Goal: Information Seeking & Learning: Learn about a topic

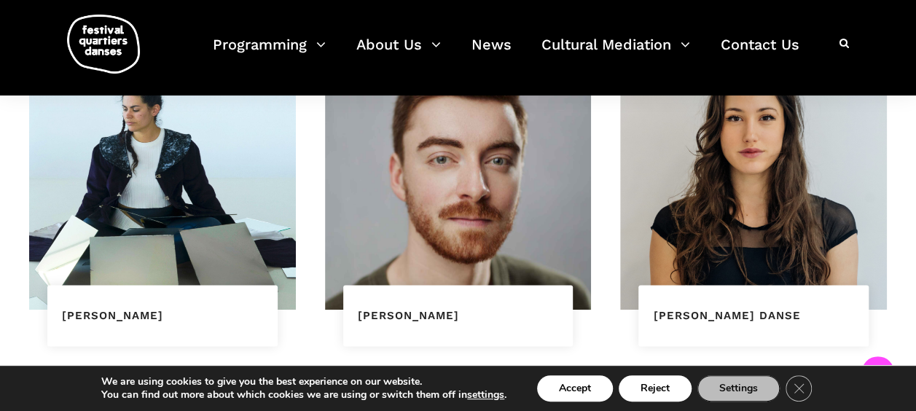
scroll to position [1049, 0]
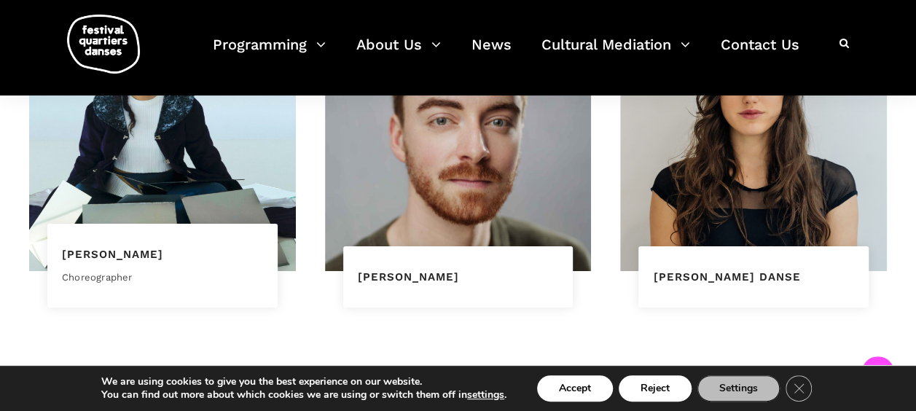
click at [176, 286] on div "Choreographer" at bounding box center [162, 274] width 201 height 23
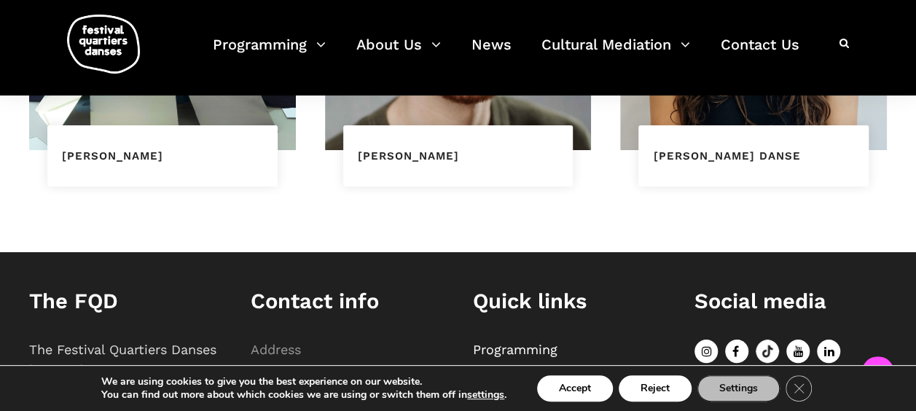
scroll to position [1063, 0]
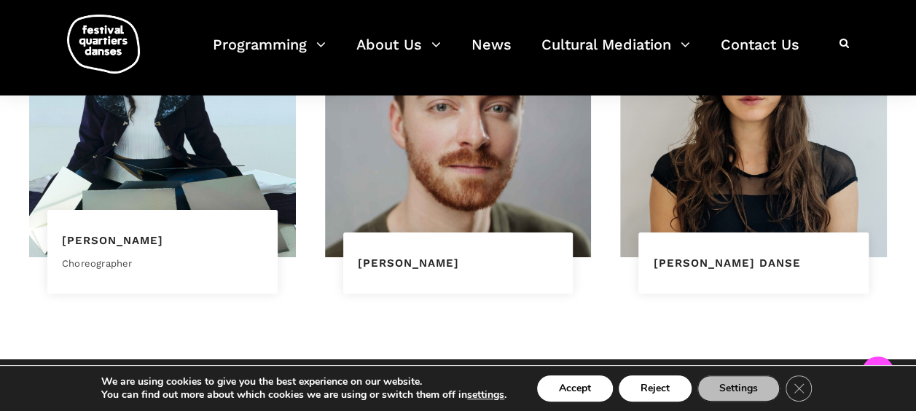
click at [179, 267] on div "[PERSON_NAME] Choreographer" at bounding box center [162, 252] width 230 height 84
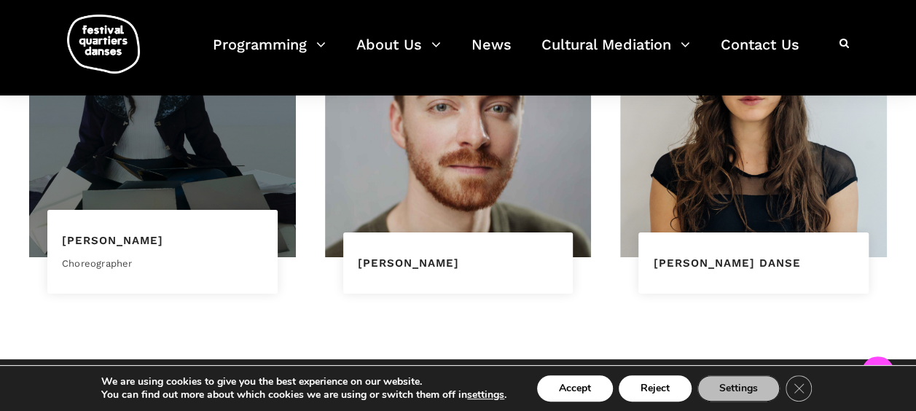
click at [187, 189] on div at bounding box center [162, 124] width 267 height 267
click at [188, 189] on div at bounding box center [162, 124] width 267 height 267
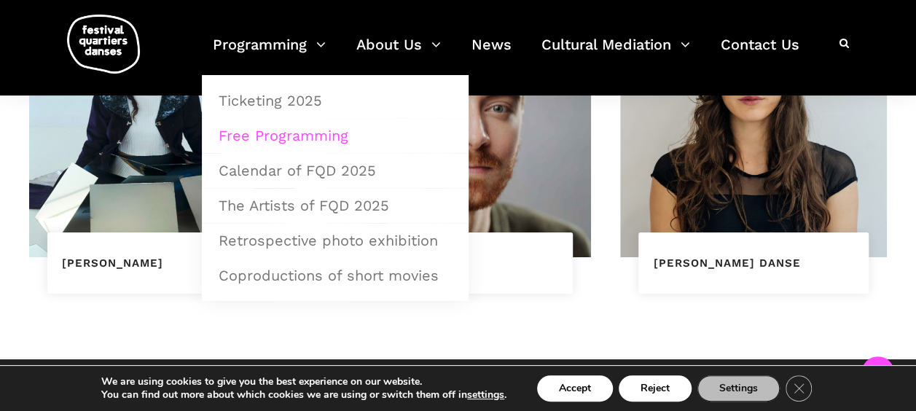
click at [303, 133] on link "Free Programming" at bounding box center [335, 136] width 251 height 34
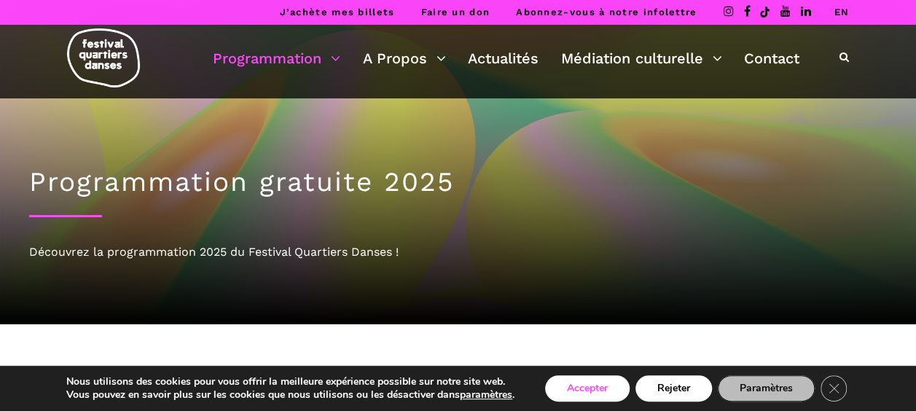
click at [595, 392] on button "Accepter" at bounding box center [587, 388] width 85 height 26
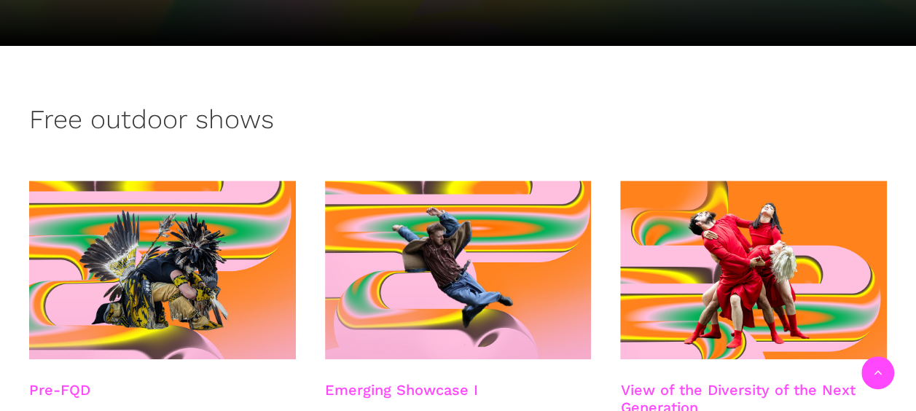
scroll to position [300, 0]
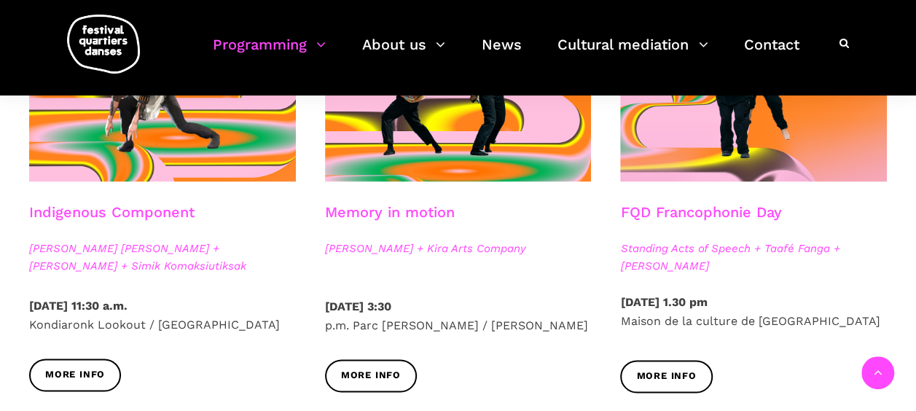
scroll to position [877, 0]
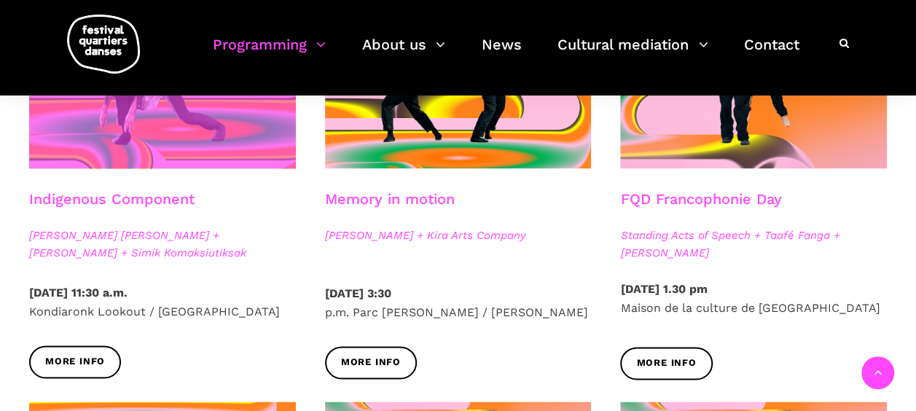
click at [133, 154] on span at bounding box center [162, 79] width 267 height 179
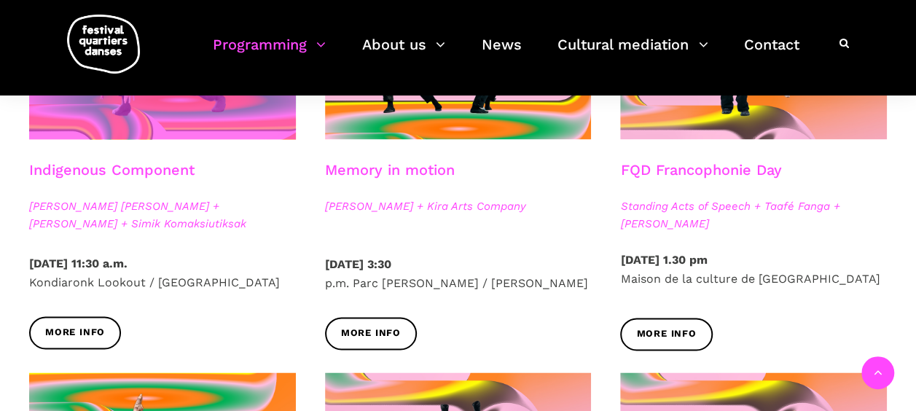
scroll to position [935, 0]
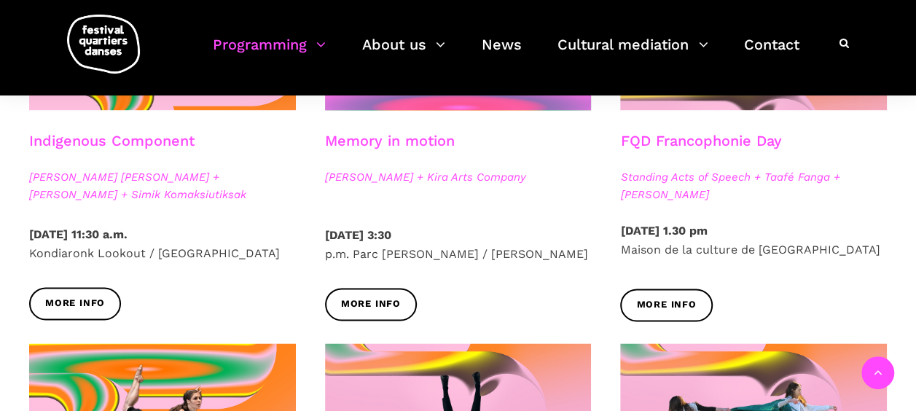
click at [340, 110] on span at bounding box center [458, 21] width 267 height 179
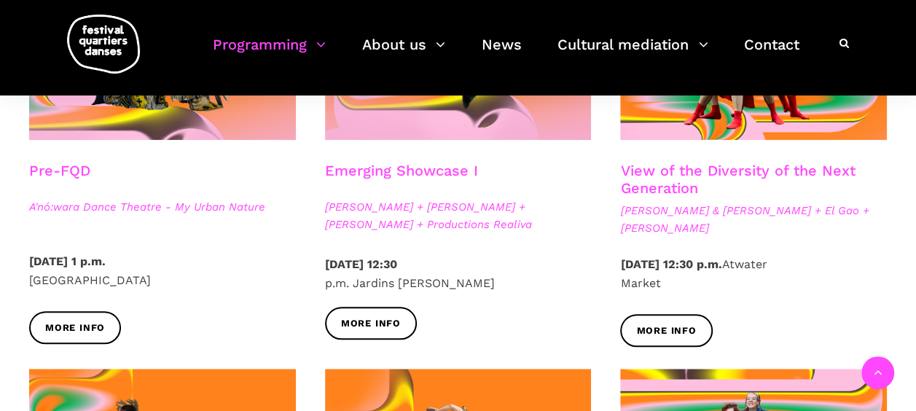
scroll to position [494, 0]
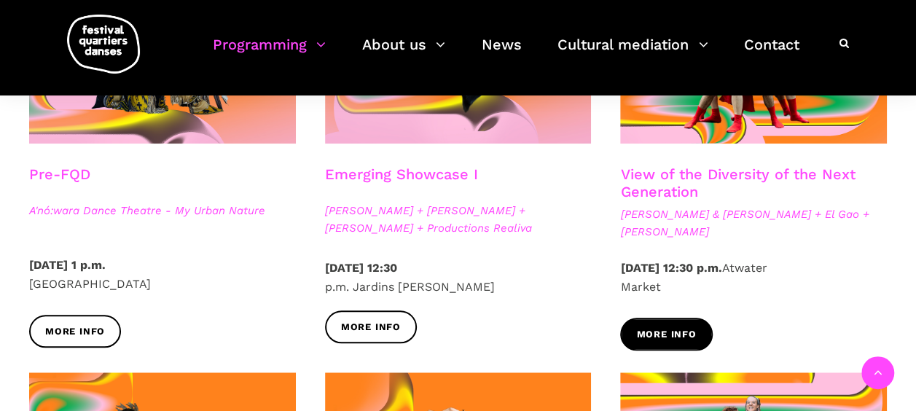
click at [673, 342] on span "More info" at bounding box center [666, 334] width 60 height 15
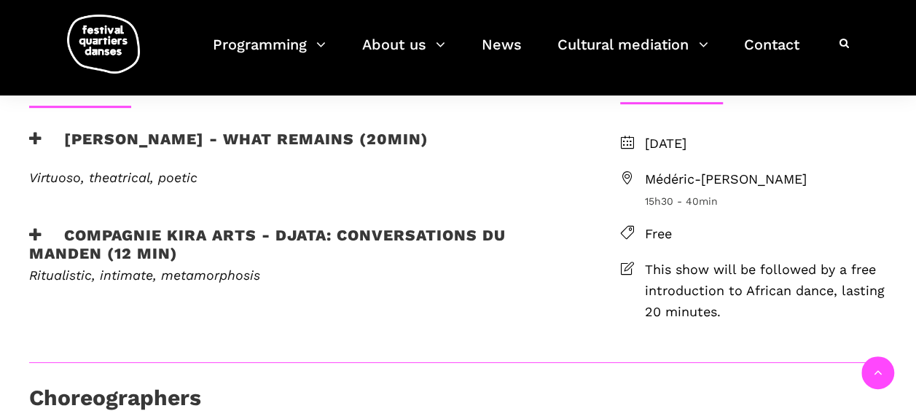
scroll to position [423, 0]
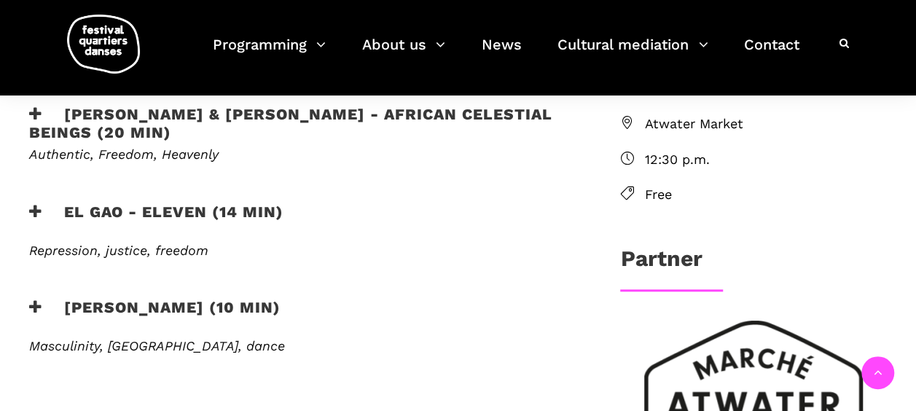
scroll to position [528, 0]
